Goal: Browse casually

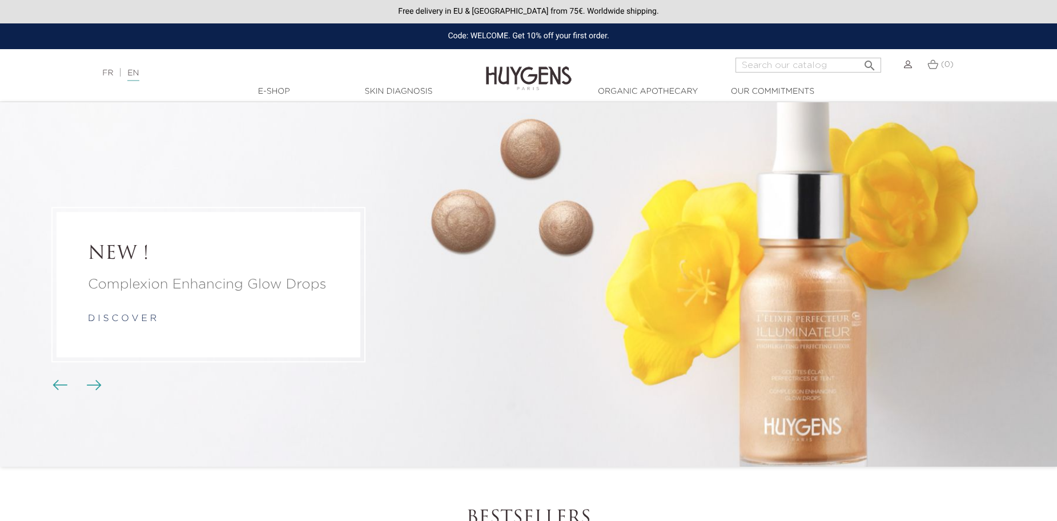
click at [1002, 35] on div "Code: WELCOME. Get 10% off your first order." at bounding box center [528, 36] width 1057 height 26
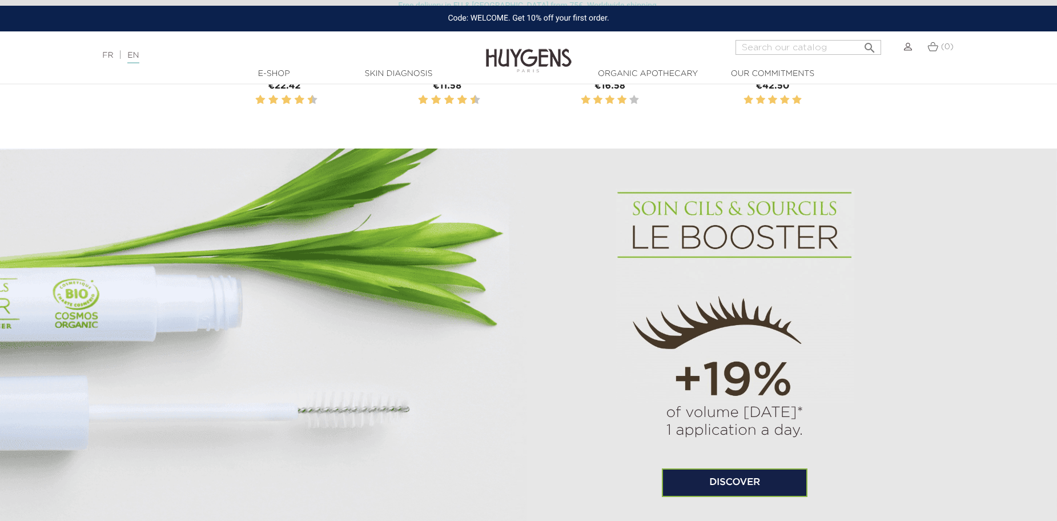
click at [972, 154] on section "of volume [DATE]* 1 application a day. Discover" at bounding box center [528, 342] width 1057 height 388
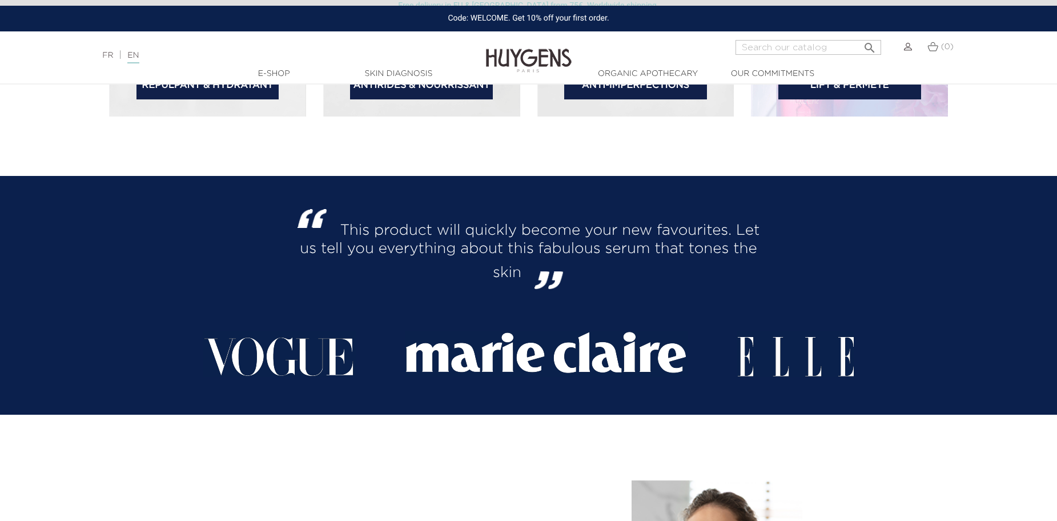
scroll to position [2170, 0]
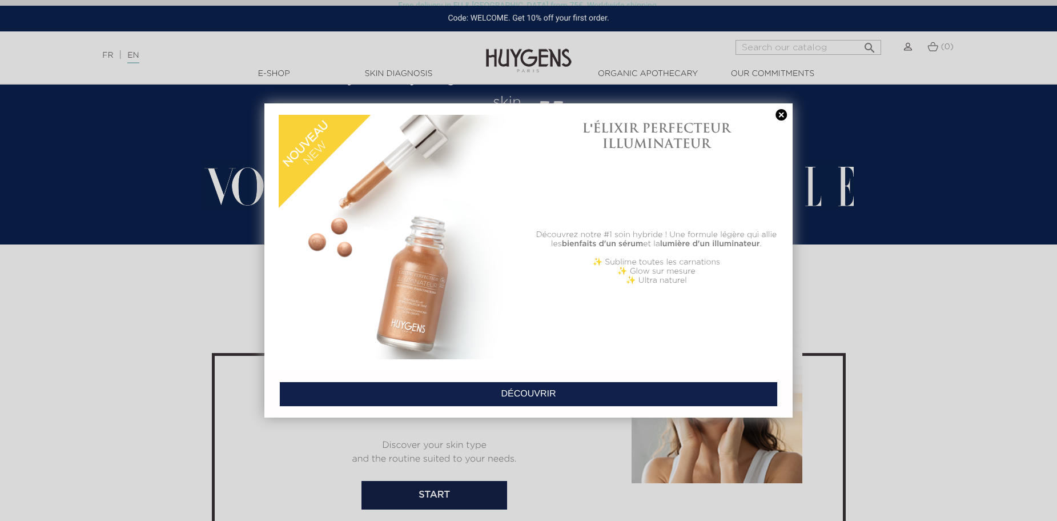
click at [780, 111] on link at bounding box center [781, 115] width 16 height 12
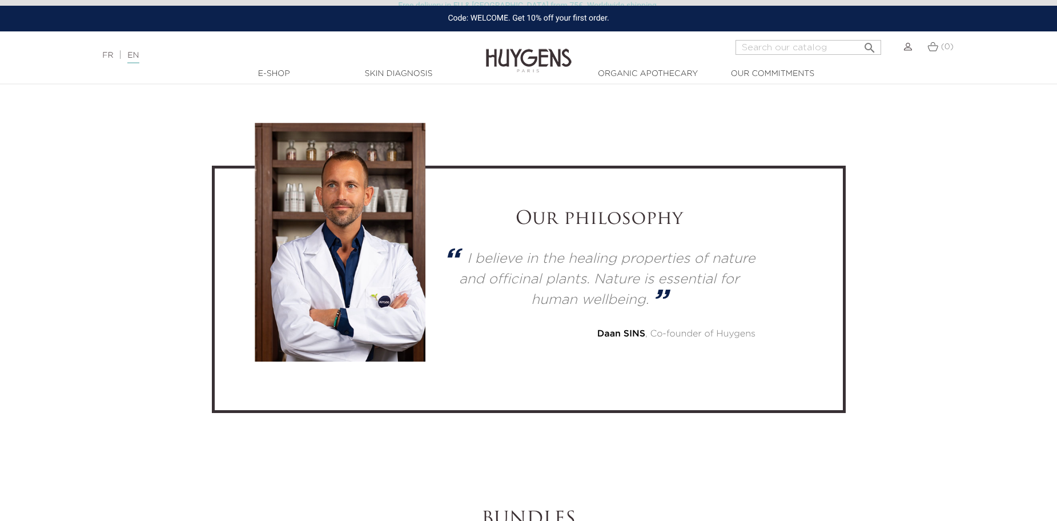
scroll to position [3026, 0]
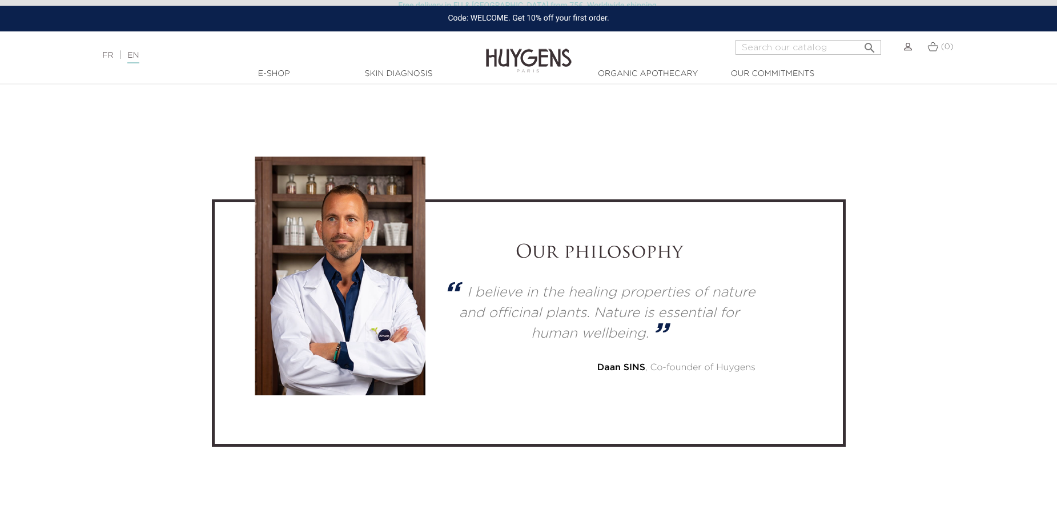
drag, startPoint x: 477, startPoint y: 237, endPoint x: 837, endPoint y: 385, distance: 389.7
click at [837, 385] on div "Our philosophy I believe in the healing properties of nature and officinal plan…" at bounding box center [529, 322] width 634 height 247
drag, startPoint x: 837, startPoint y: 385, endPoint x: 806, endPoint y: 373, distance: 33.3
click at [836, 385] on div "Our philosophy I believe in the healing properties of nature and officinal plan…" at bounding box center [529, 322] width 634 height 247
click at [806, 373] on div "Our philosophy I believe in the healing properties of nature and officinal plan…" at bounding box center [528, 323] width 565 height 162
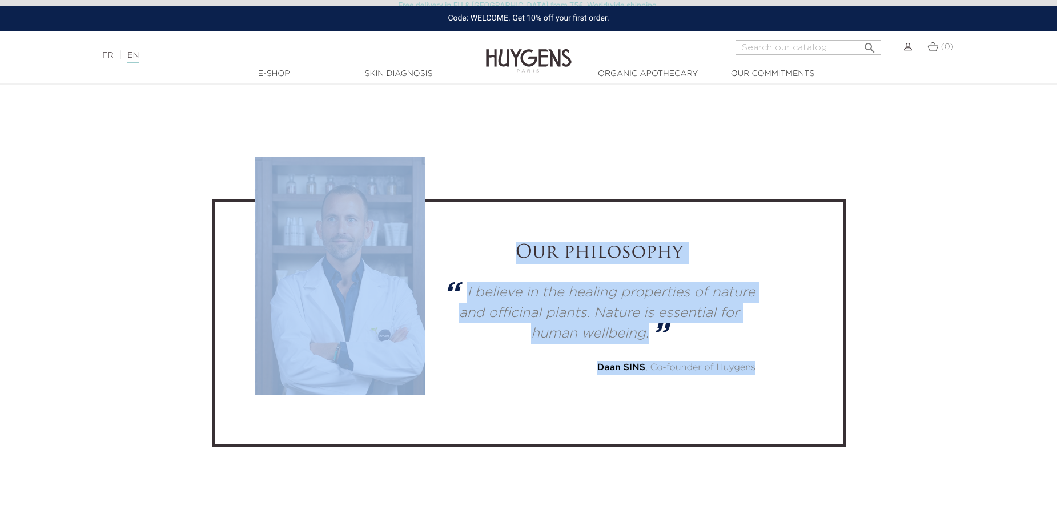
drag, startPoint x: 696, startPoint y: 359, endPoint x: 226, endPoint y: 275, distance: 477.5
click at [226, 275] on div "Our philosophy I believe in the healing properties of nature and officinal plan…" at bounding box center [529, 322] width 634 height 247
click at [190, 282] on section "Our philosophy I believe in the healing properties of nature and officinal plan…" at bounding box center [528, 303] width 1057 height 424
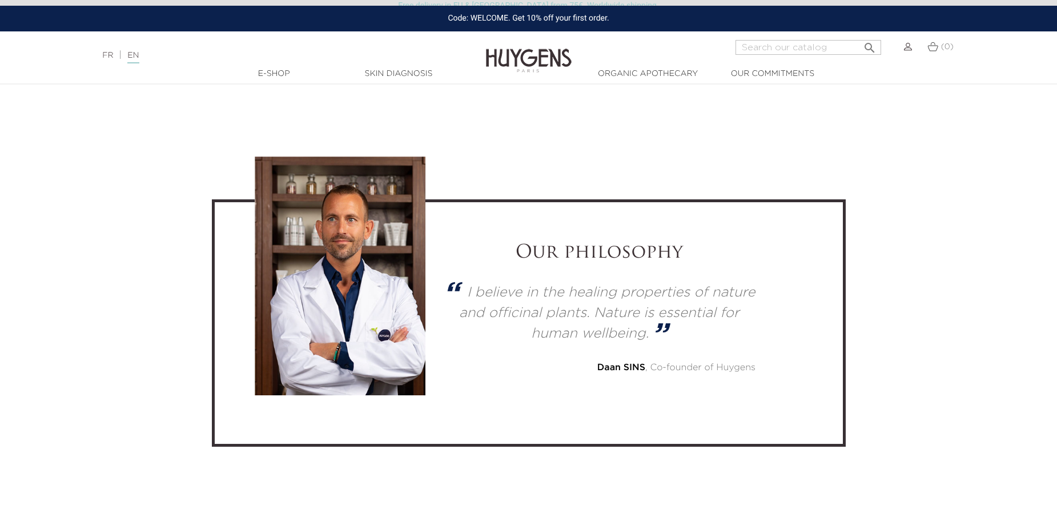
click at [633, 291] on p "I believe in the healing properties of nature and officinal plants. Nature is e…" at bounding box center [607, 313] width 296 height 55
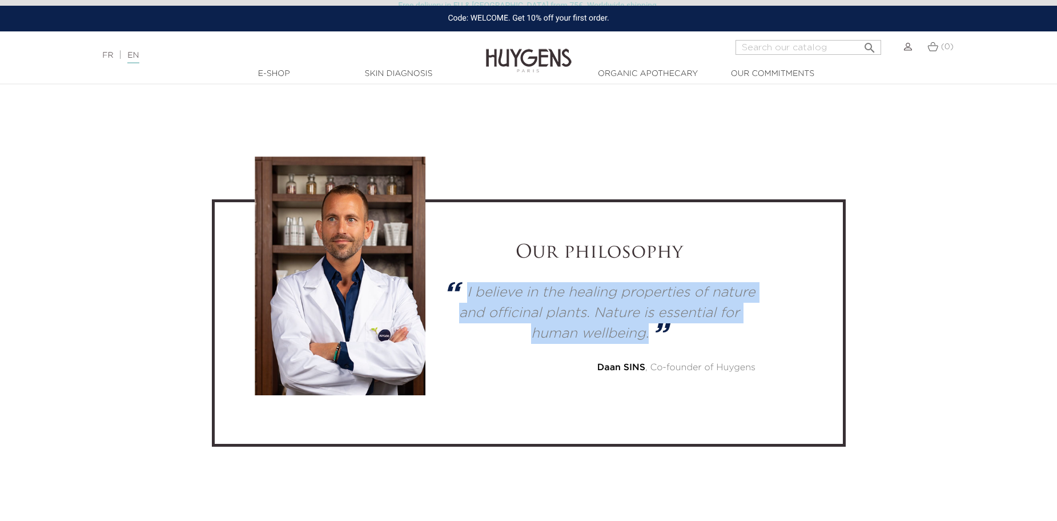
click at [638, 291] on p "I believe in the healing properties of nature and officinal plants. Nature is e…" at bounding box center [607, 313] width 296 height 55
click at [721, 290] on p "I believe in the healing properties of nature and officinal plants. Nature is e…" at bounding box center [607, 313] width 296 height 55
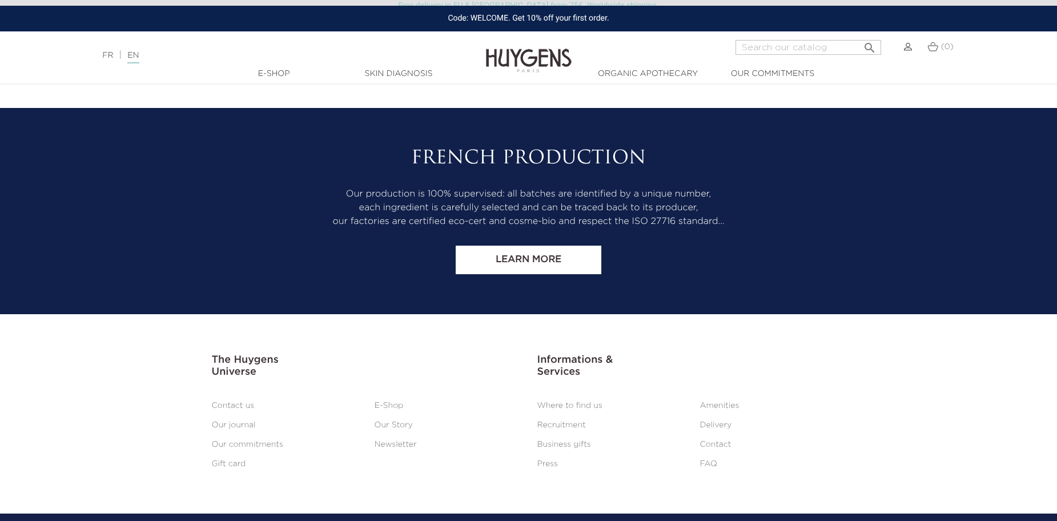
scroll to position [4773, 0]
